Goal: Find specific page/section: Find specific page/section

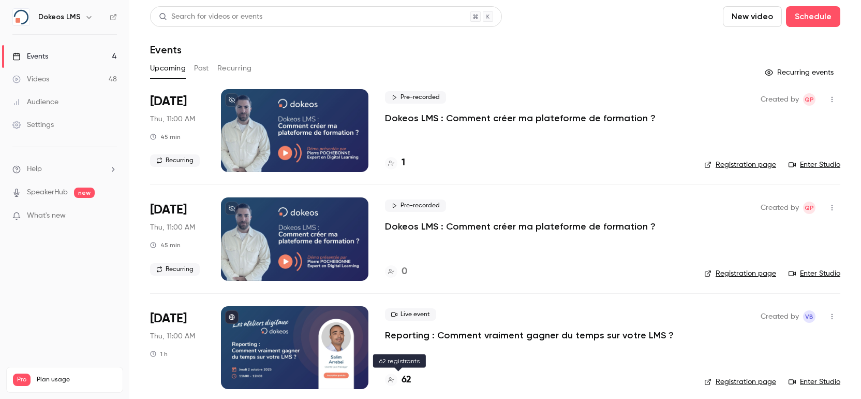
click at [410, 377] on h4 "62" at bounding box center [407, 380] width 10 height 14
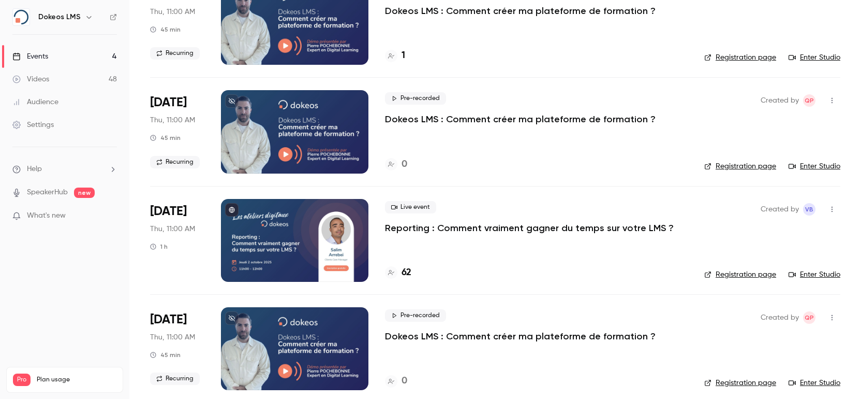
scroll to position [106, 0]
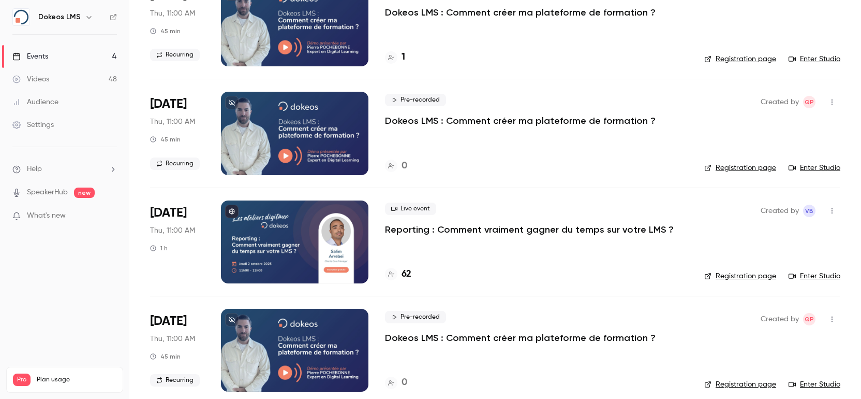
click at [399, 273] on div "62" at bounding box center [398, 274] width 26 height 14
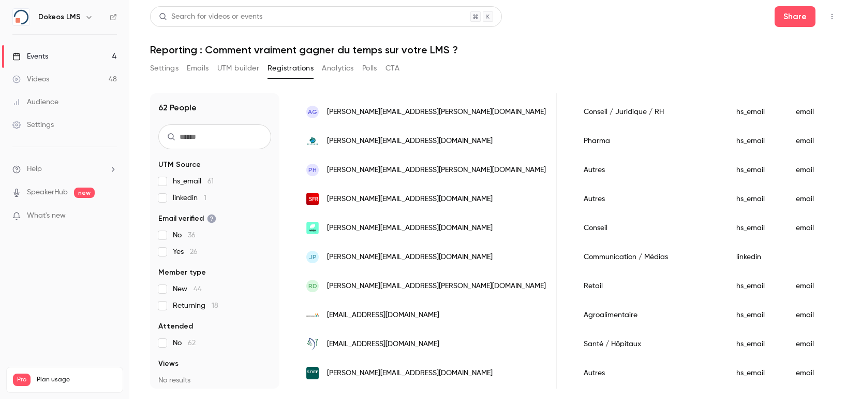
scroll to position [472, 0]
